Goal: Use online tool/utility: Utilize a website feature to perform a specific function

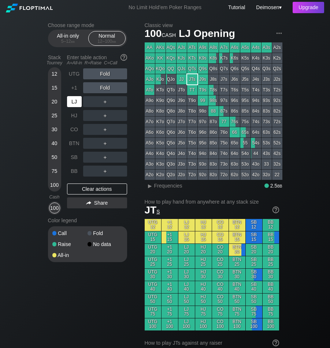
click at [74, 106] on div "LJ" at bounding box center [74, 101] width 15 height 11
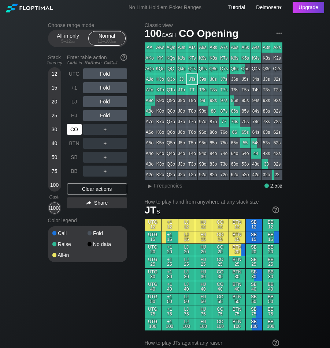
click at [77, 130] on div "CO" at bounding box center [74, 129] width 15 height 11
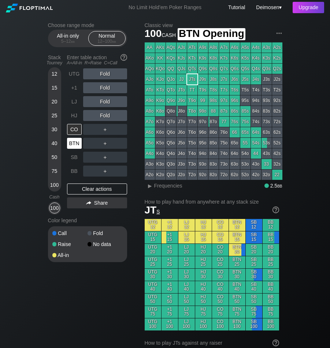
click at [74, 141] on div "BTN" at bounding box center [74, 143] width 15 height 11
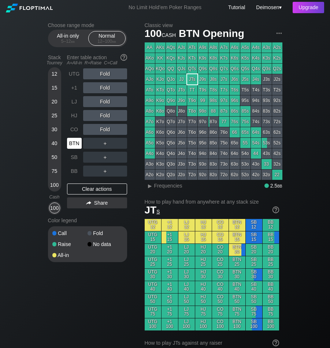
click at [74, 141] on div "BTN" at bounding box center [74, 143] width 15 height 11
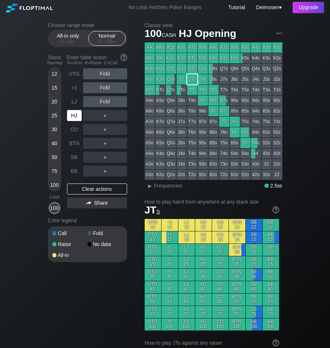
click at [70, 118] on div "HJ" at bounding box center [74, 115] width 15 height 11
click at [75, 115] on div "HJ" at bounding box center [74, 115] width 15 height 11
click at [72, 116] on div "HJ" at bounding box center [74, 115] width 15 height 11
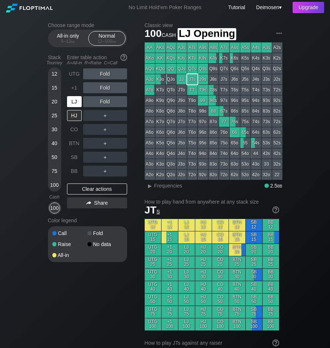
click at [72, 102] on div "LJ" at bounding box center [74, 101] width 15 height 11
